Goal: Task Accomplishment & Management: Use online tool/utility

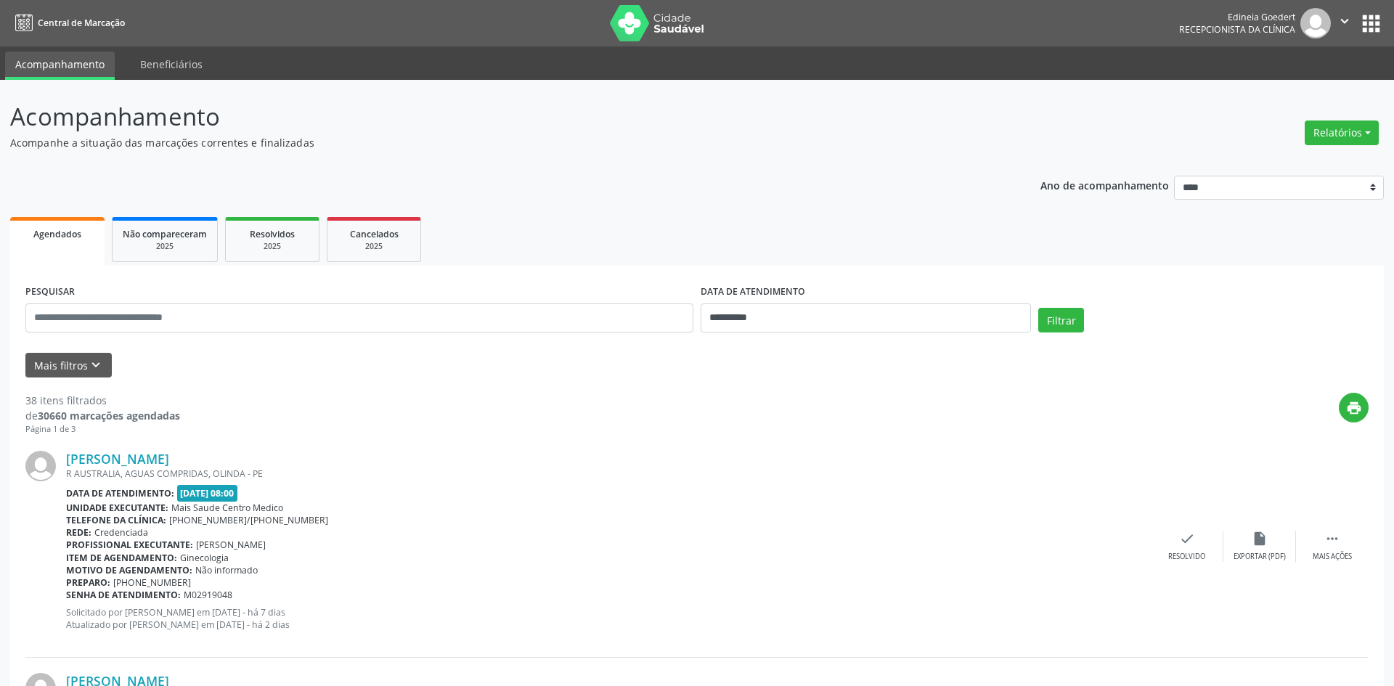
select select "*"
click at [1335, 134] on button "Relatórios" at bounding box center [1341, 132] width 74 height 25
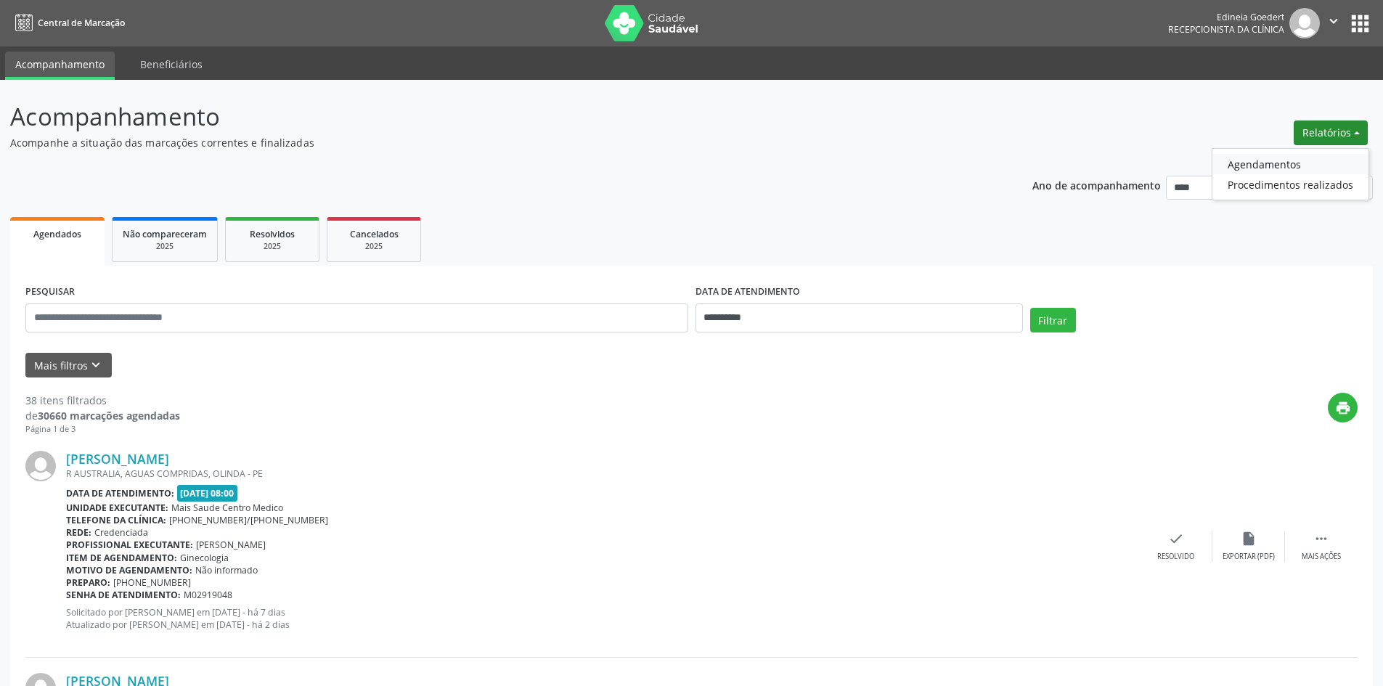
click at [1242, 167] on link "Agendamentos" at bounding box center [1290, 164] width 156 height 20
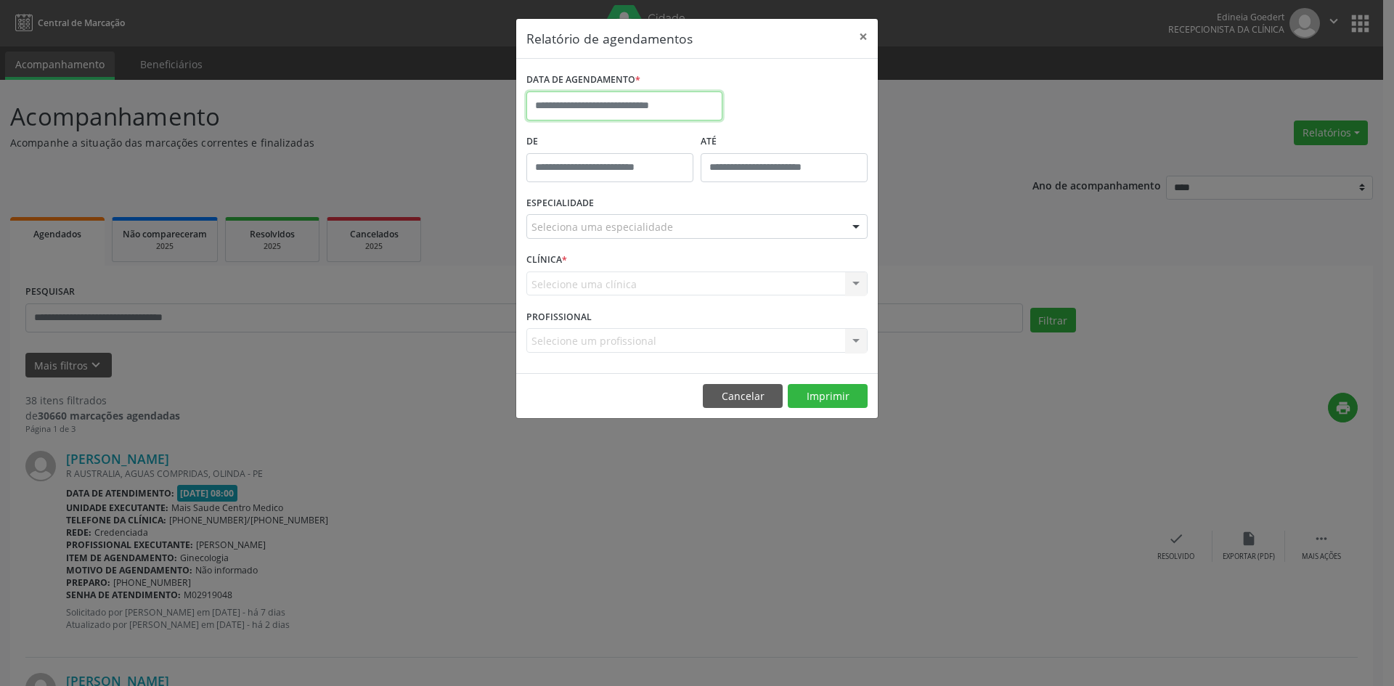
click at [622, 102] on input "text" at bounding box center [624, 105] width 196 height 29
click at [523, 523] on div "Relatório de agendamentos × DATA DE AGENDAMENTO * De ATÉ ESPECIALIDADE Selecion…" at bounding box center [697, 343] width 1394 height 686
click at [734, 404] on button "Cancelar" at bounding box center [743, 396] width 80 height 25
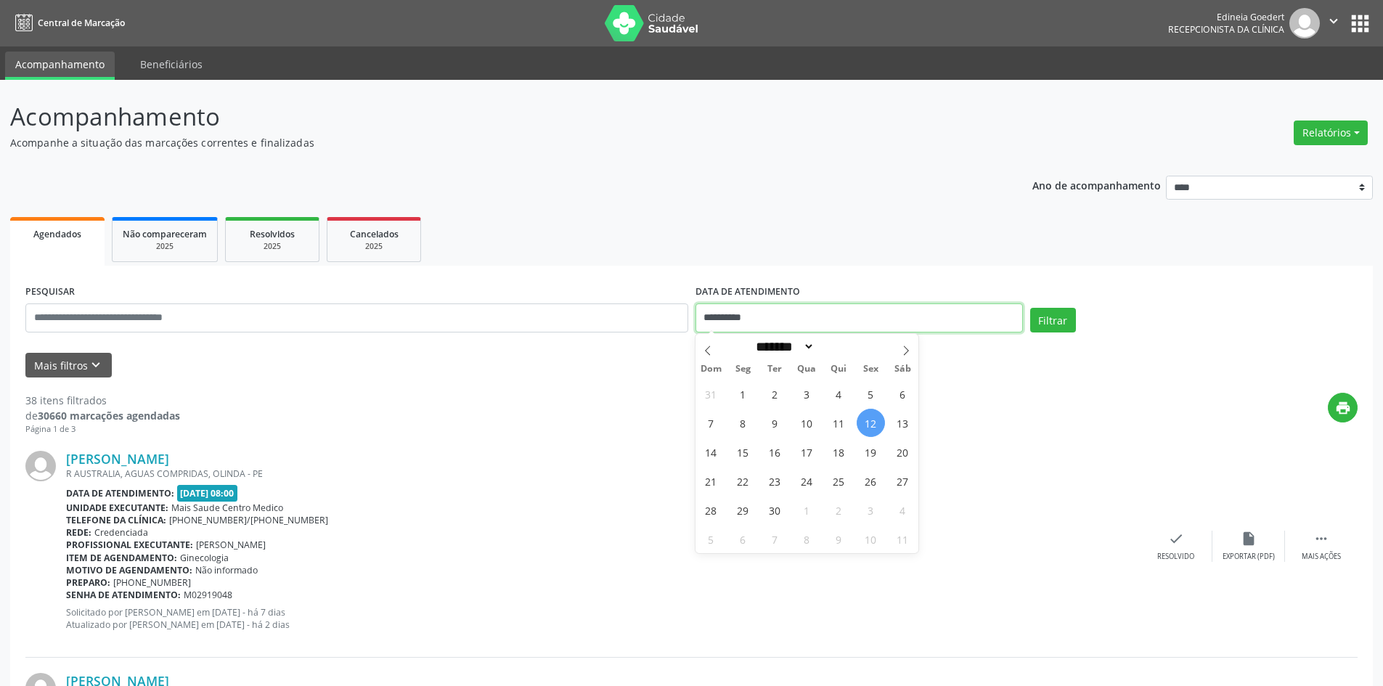
drag, startPoint x: 777, startPoint y: 314, endPoint x: 695, endPoint y: 316, distance: 81.3
click at [695, 316] on input "**********" at bounding box center [858, 317] width 327 height 29
click at [610, 314] on input "text" at bounding box center [356, 317] width 663 height 29
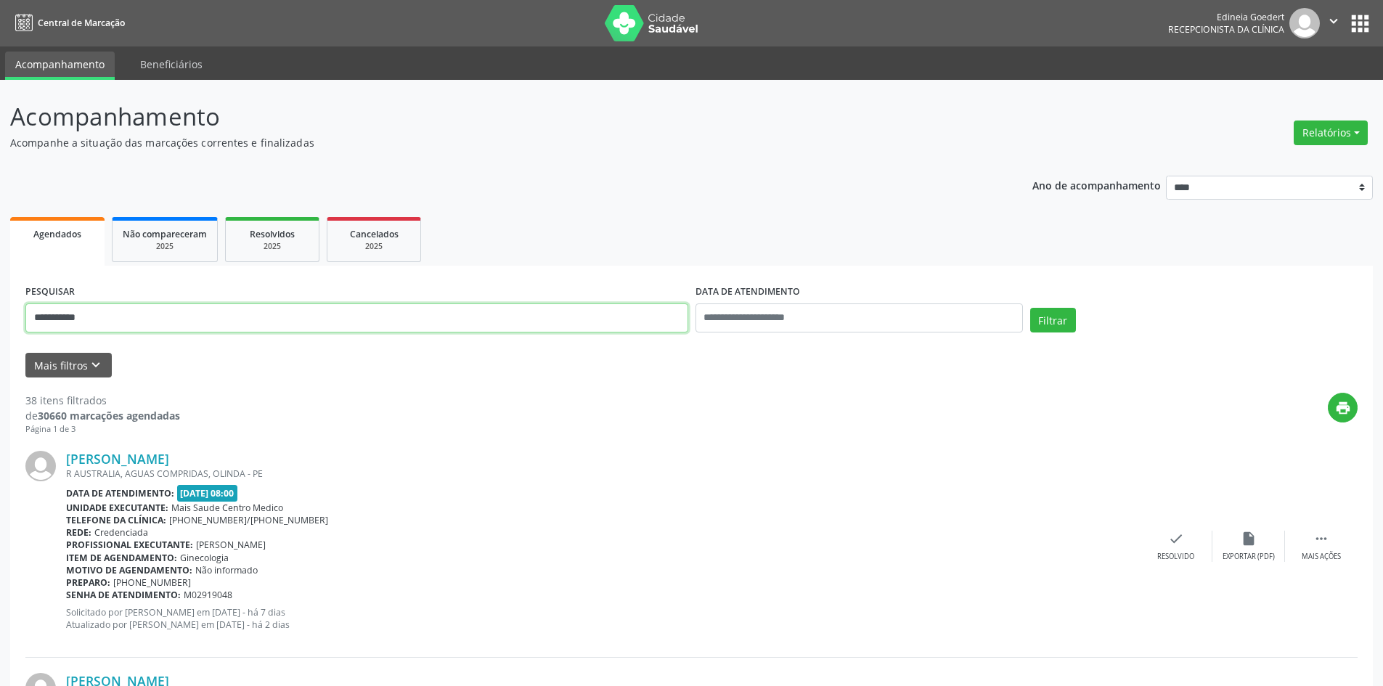
type input "**********"
click at [999, 325] on input "text" at bounding box center [858, 317] width 327 height 29
click at [1071, 323] on button "Filtrar" at bounding box center [1053, 320] width 46 height 25
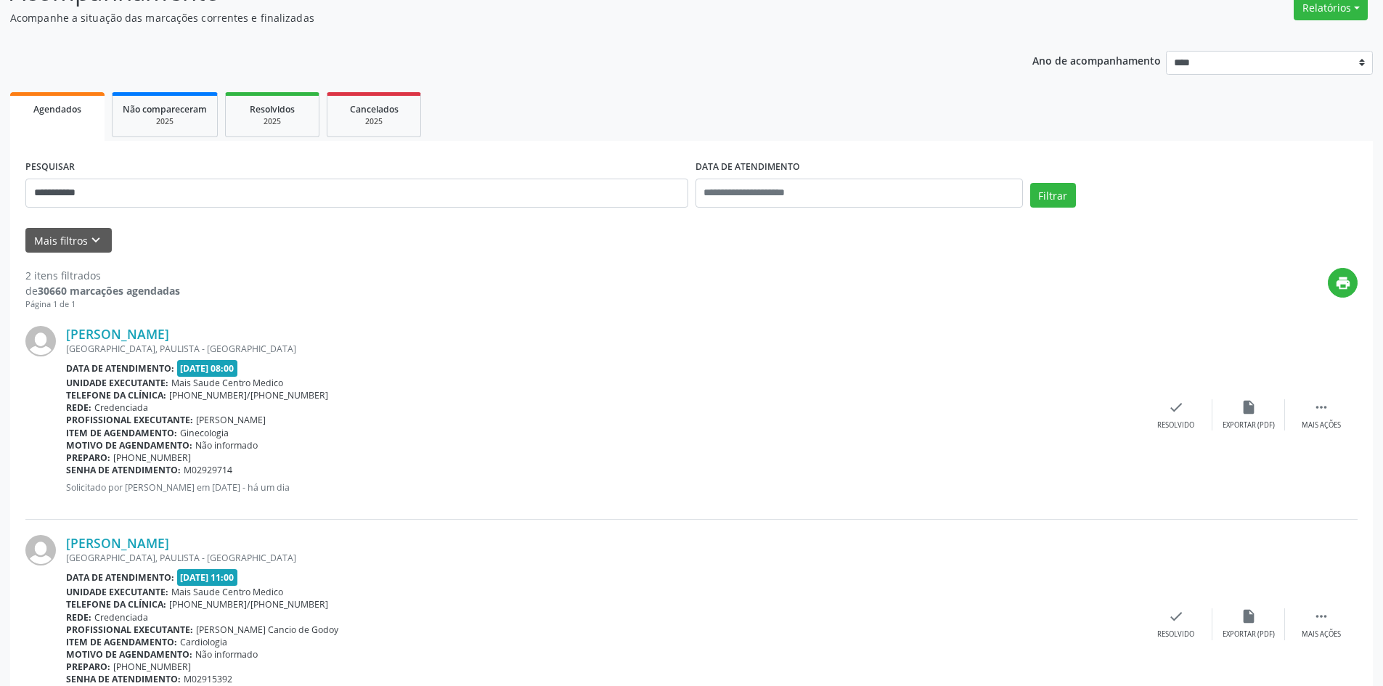
scroll to position [193, 0]
